Goal: Information Seeking & Learning: Check status

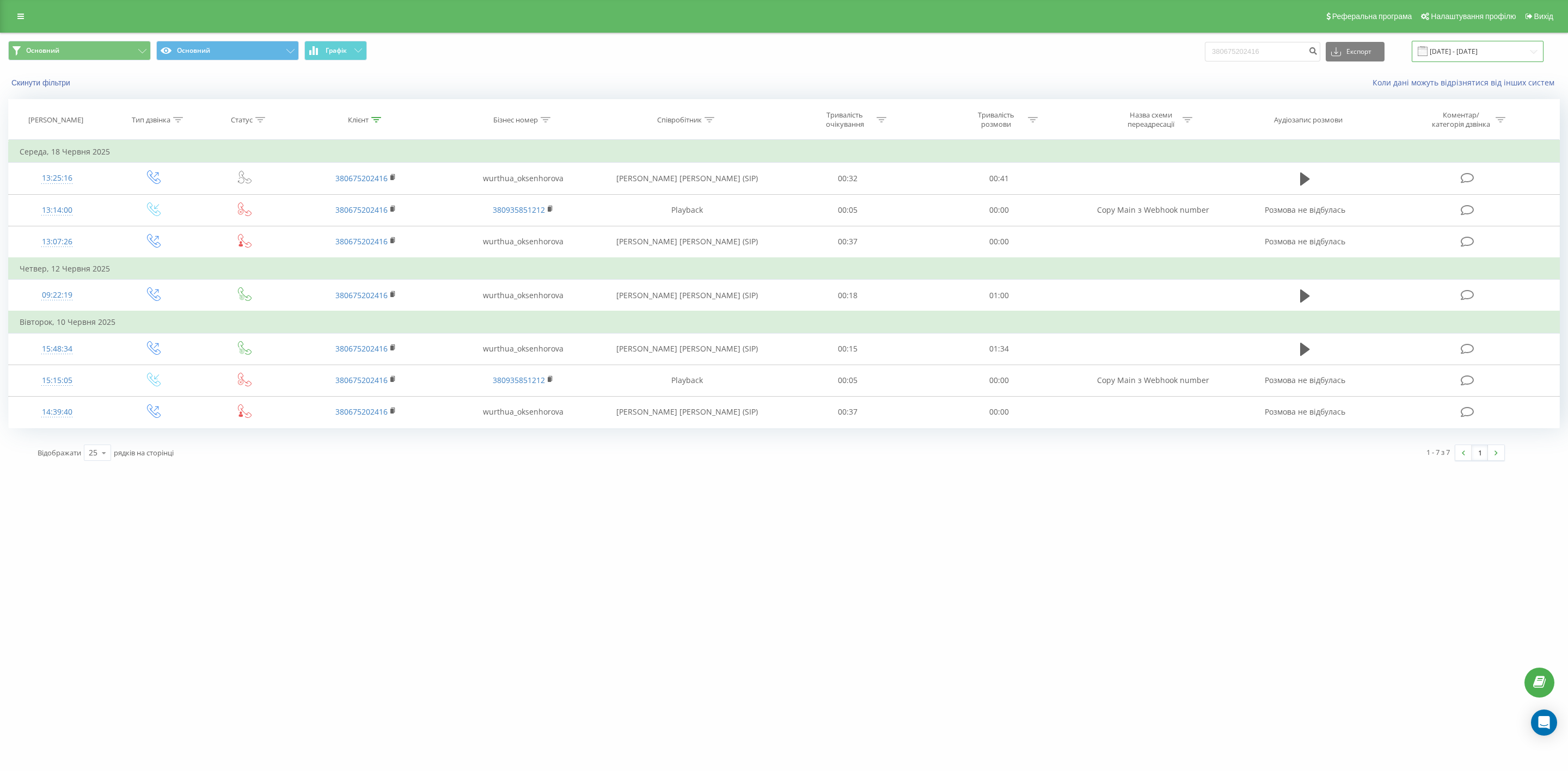
click at [1469, 47] on input "18.05.2025 - 18.08.2025" at bounding box center [1477, 51] width 132 height 22
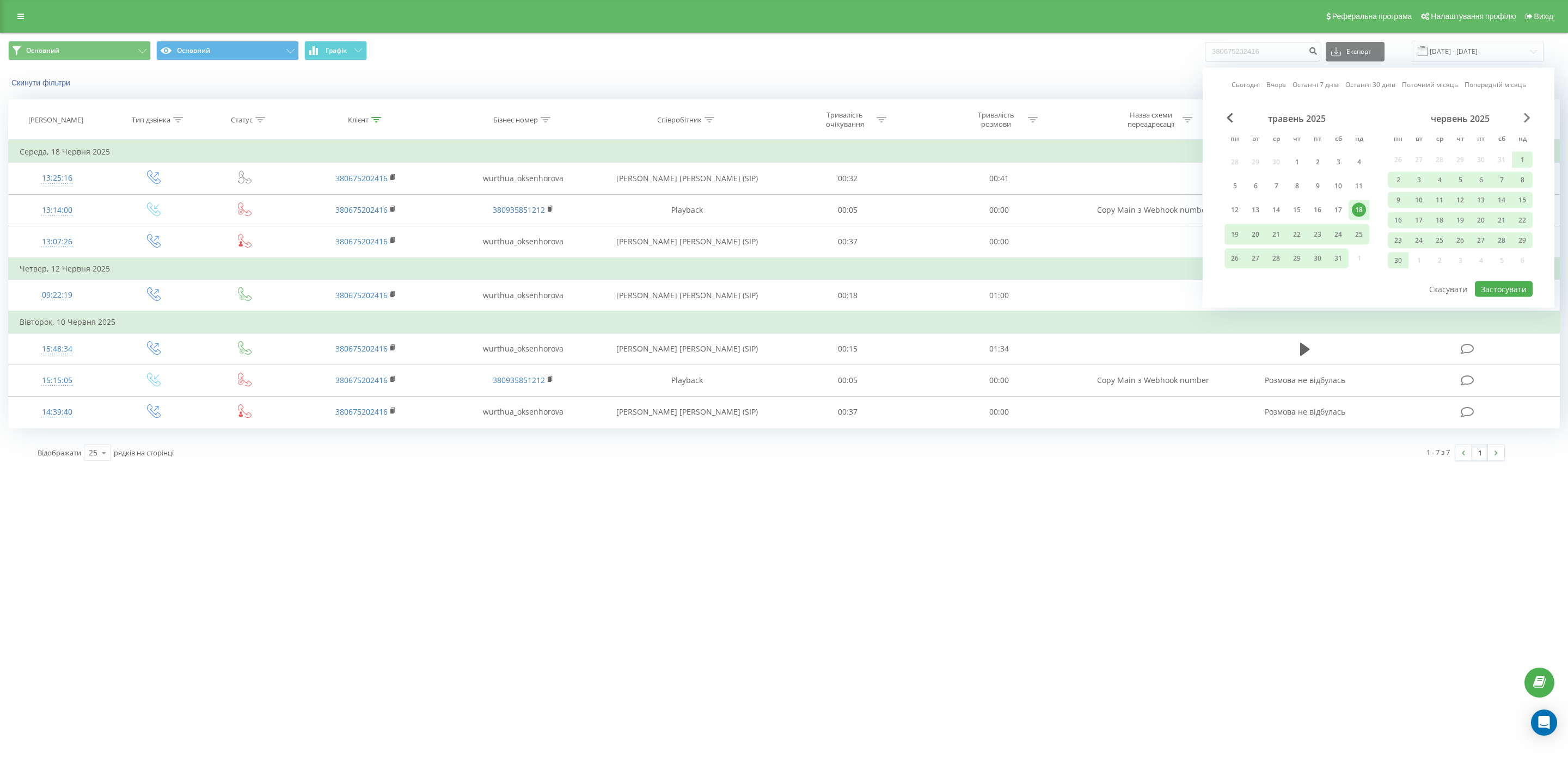
click at [1524, 117] on span "Next Month" at bounding box center [1527, 118] width 6 height 10
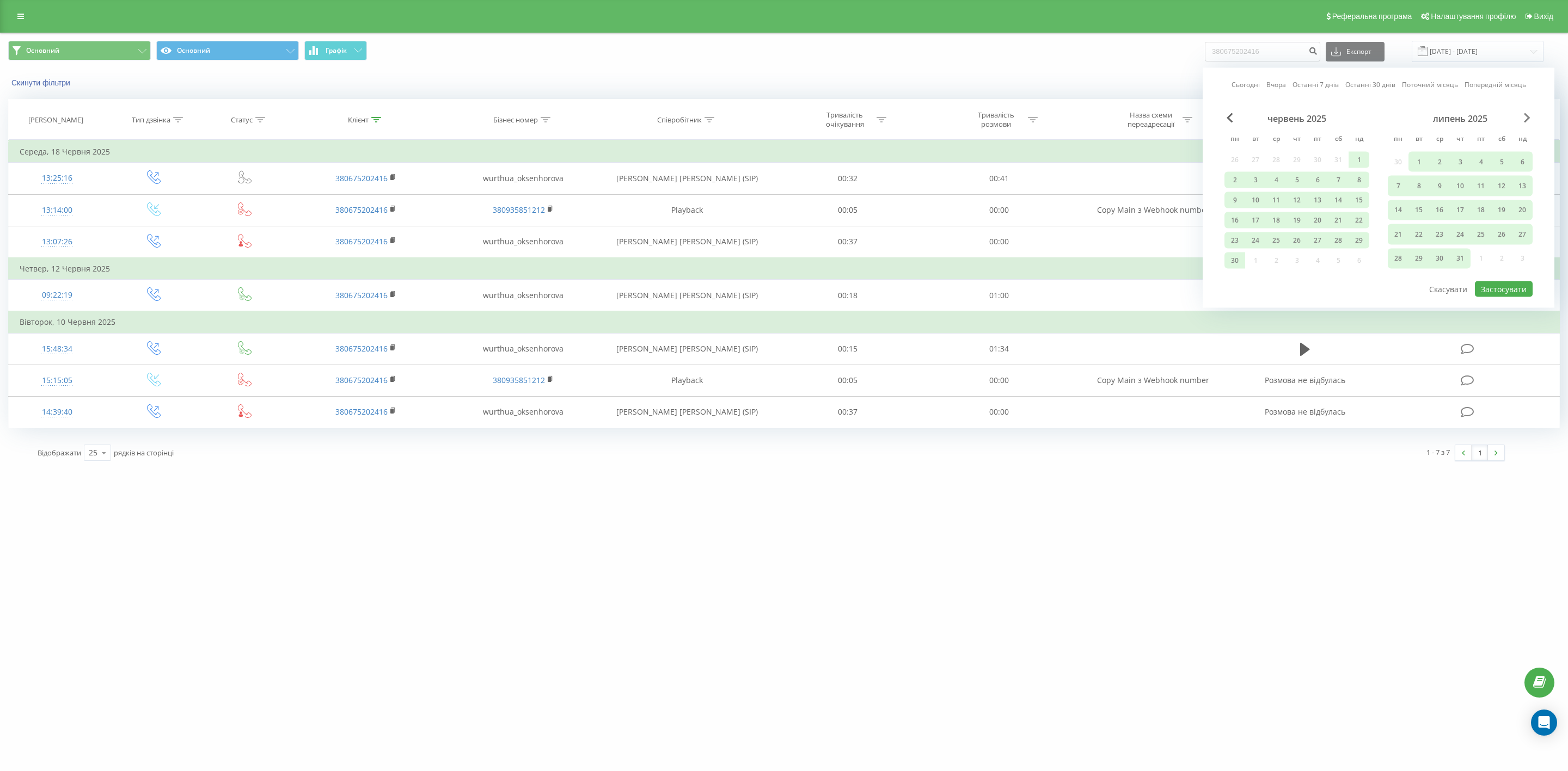
click at [1524, 117] on span "Next Month" at bounding box center [1527, 118] width 6 height 10
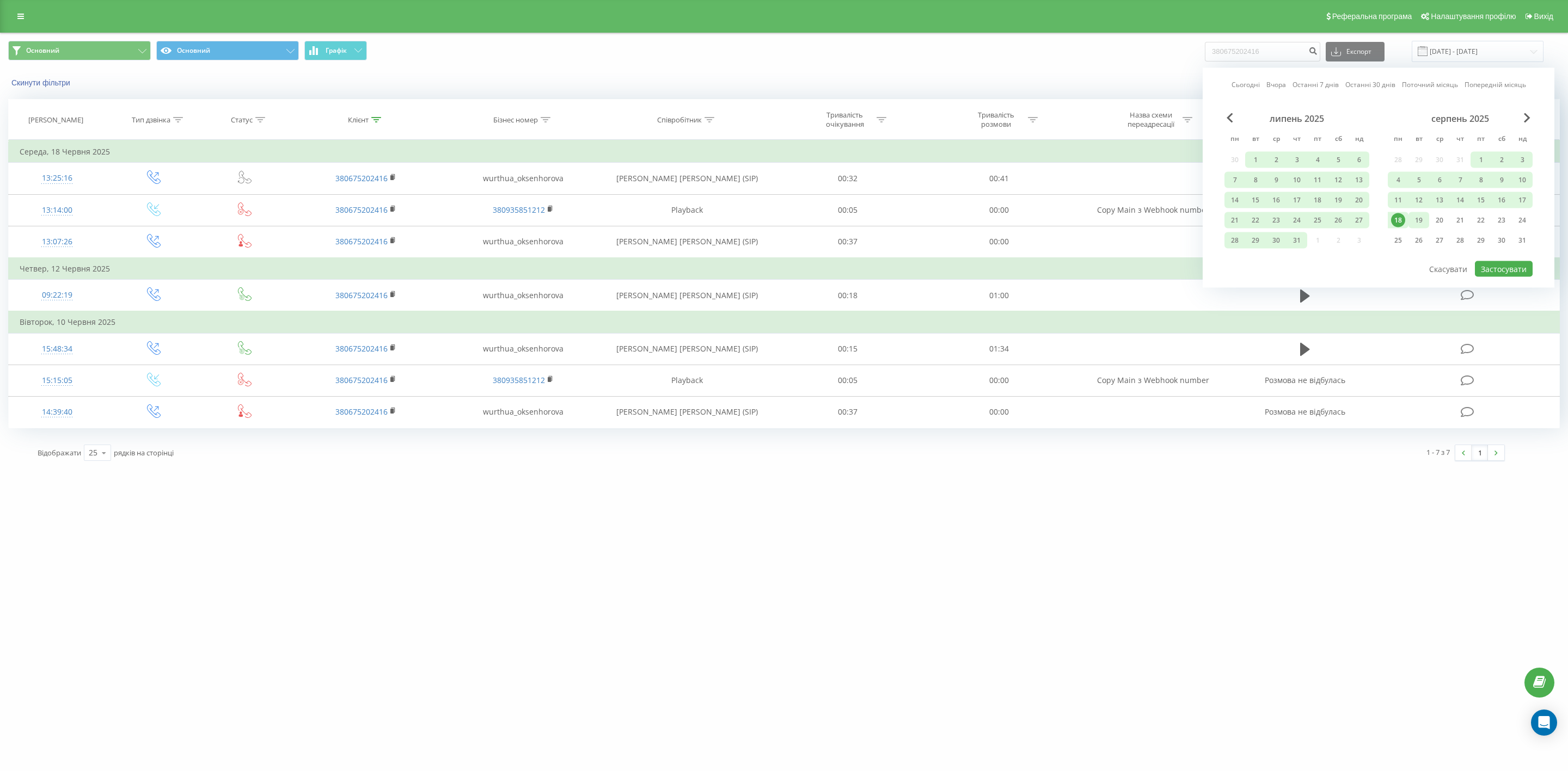
click at [1422, 221] on div "19" at bounding box center [1418, 221] width 14 height 14
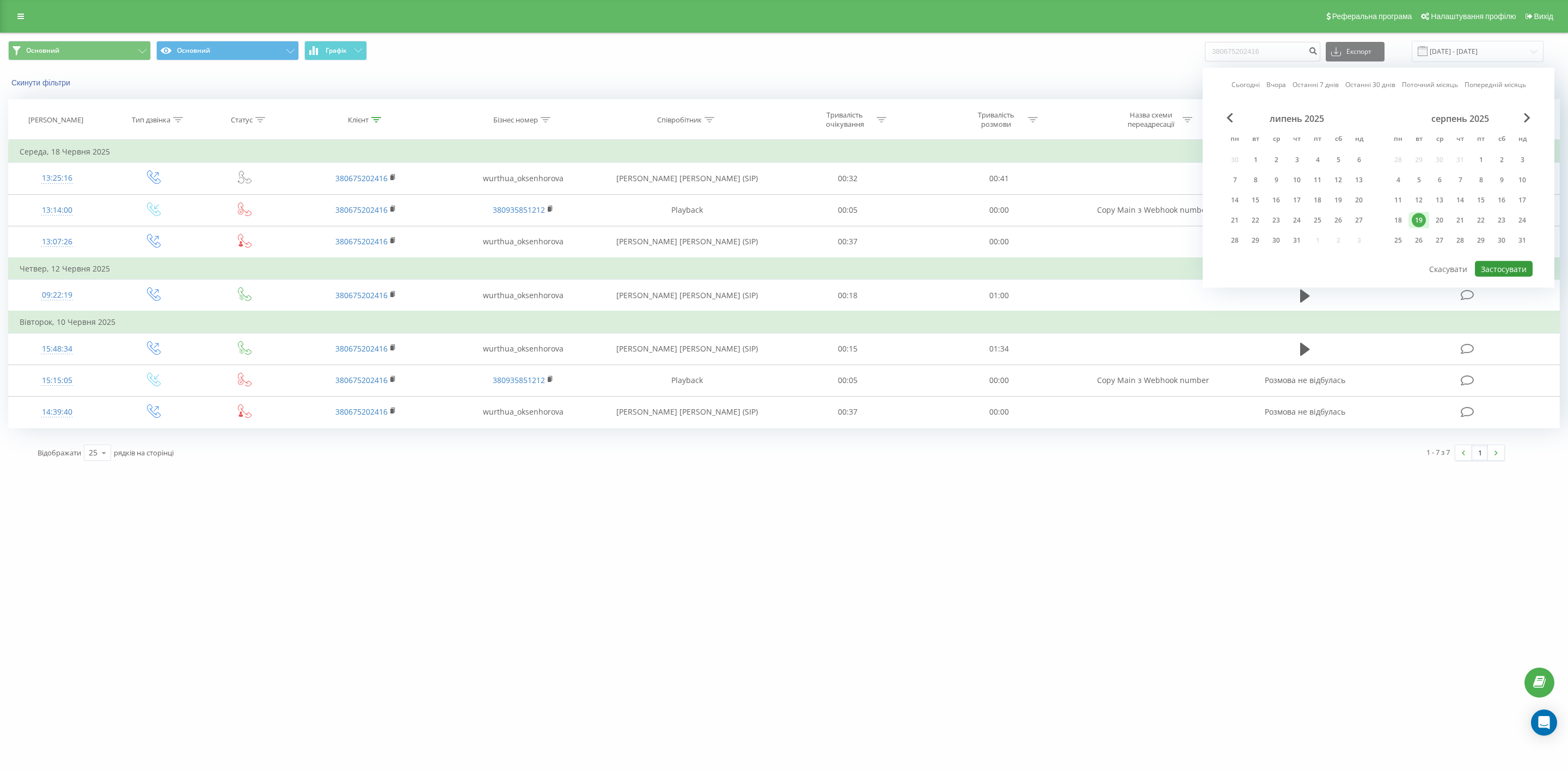
click at [1498, 265] on button "Застосувати" at bounding box center [1503, 270] width 58 height 16
type input "19.08.2025 - 19.08.2025"
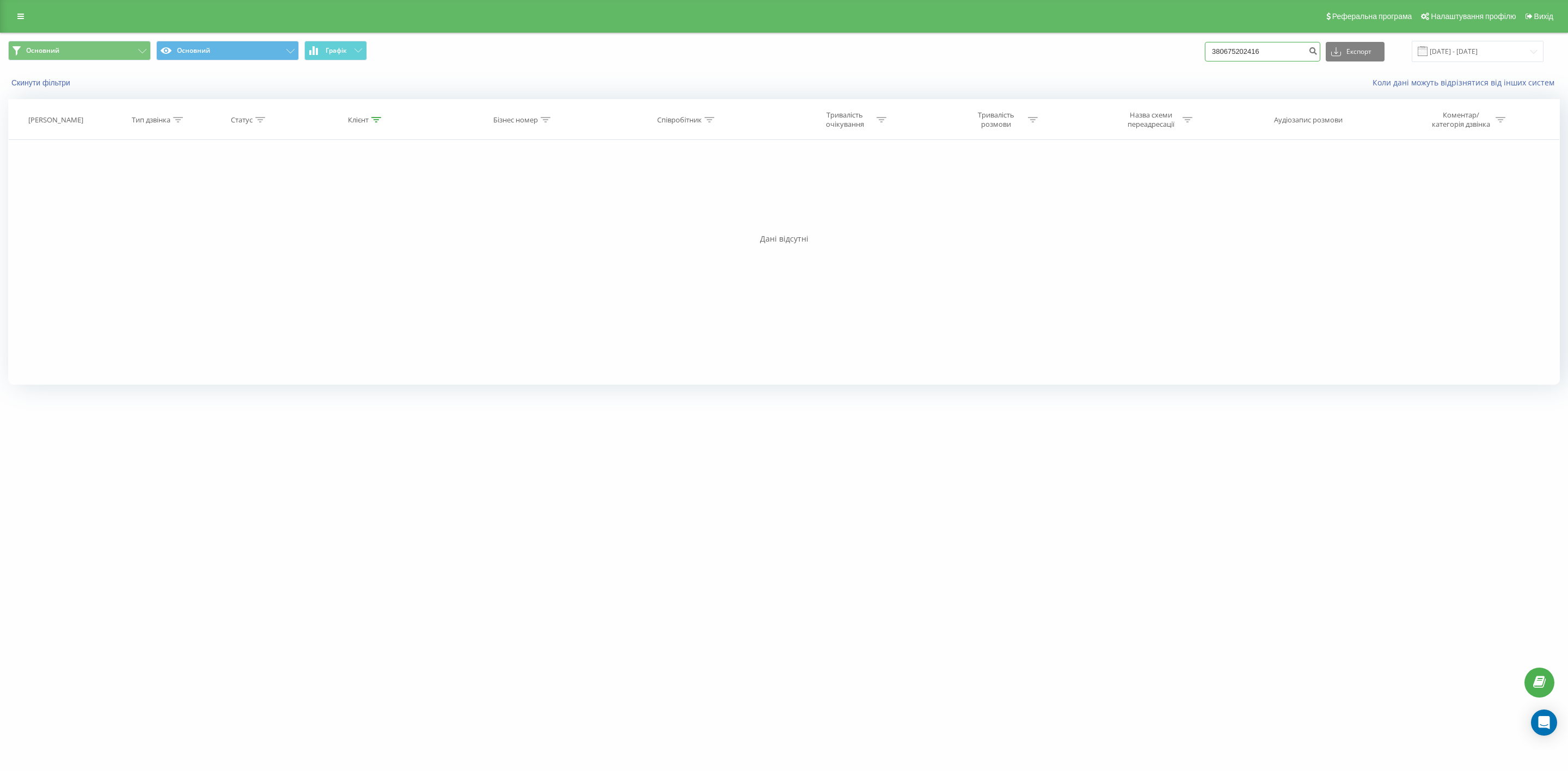
click at [1286, 55] on input "380675202416" at bounding box center [1262, 51] width 115 height 19
type input "3"
paste input "0971237559"
type input "0971237559"
